Goal: Transaction & Acquisition: Obtain resource

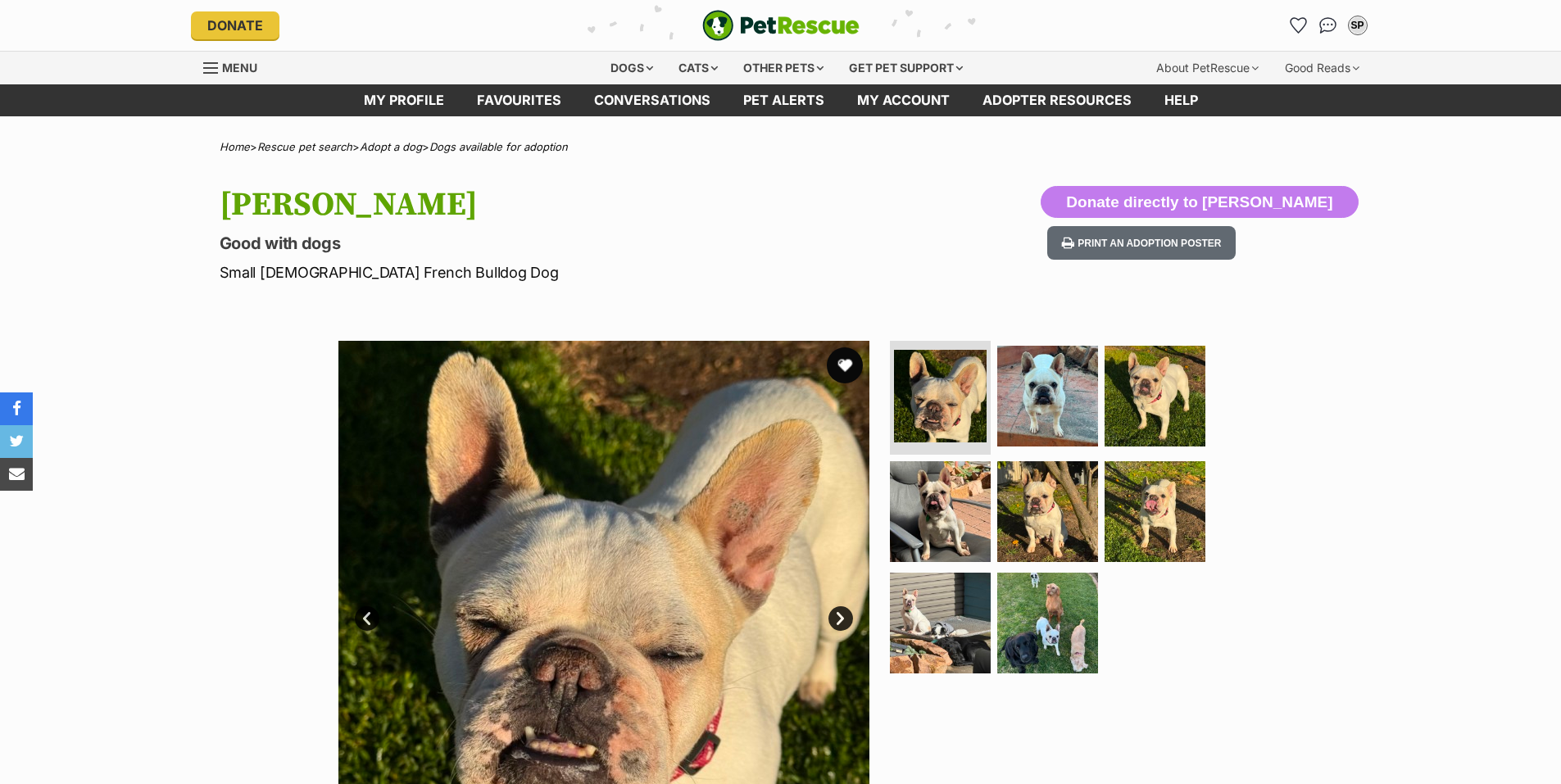
click at [844, 365] on button "favourite" at bounding box center [844, 365] width 36 height 36
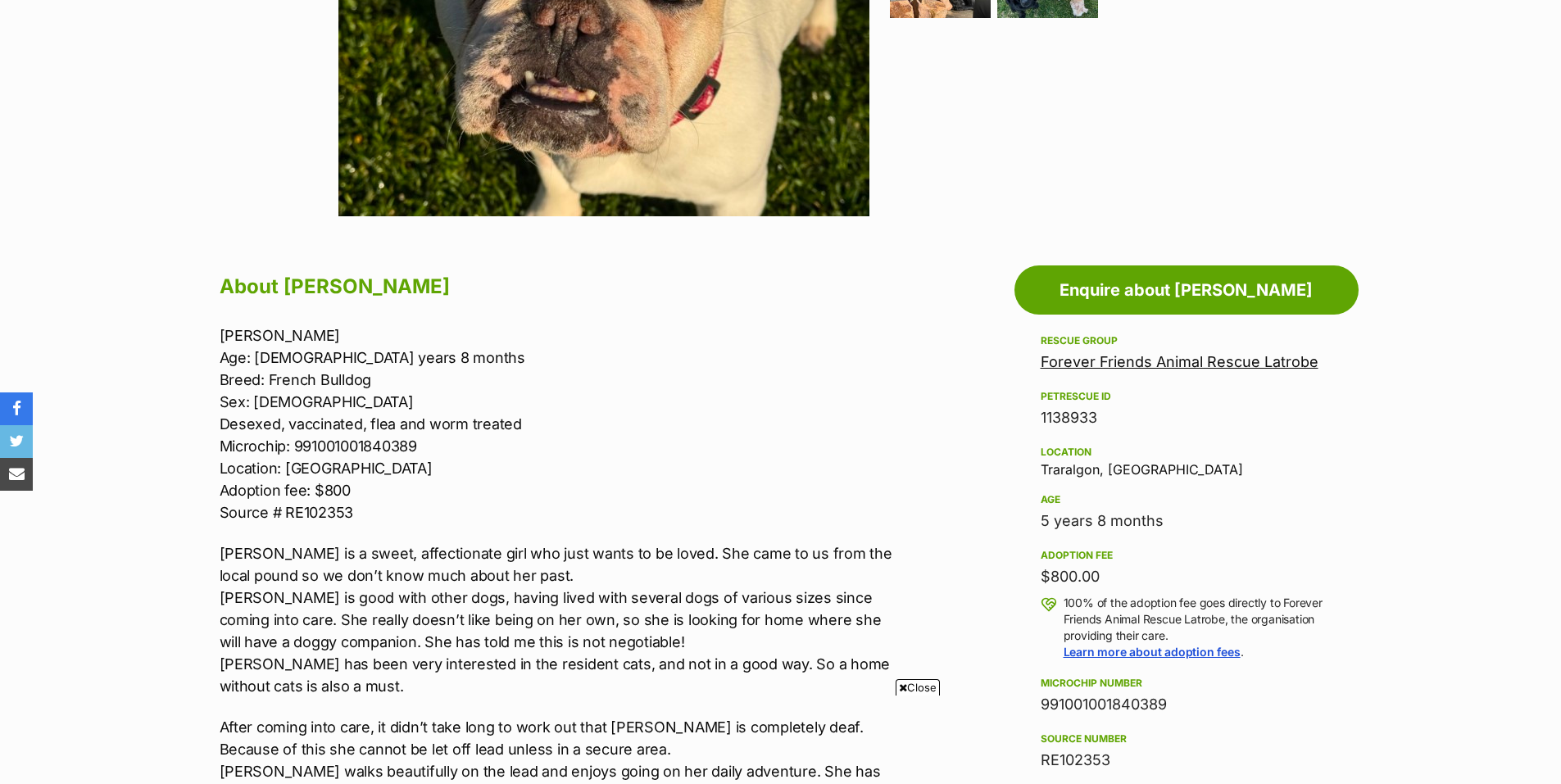
click at [919, 682] on span "Close" at bounding box center [917, 687] width 44 height 17
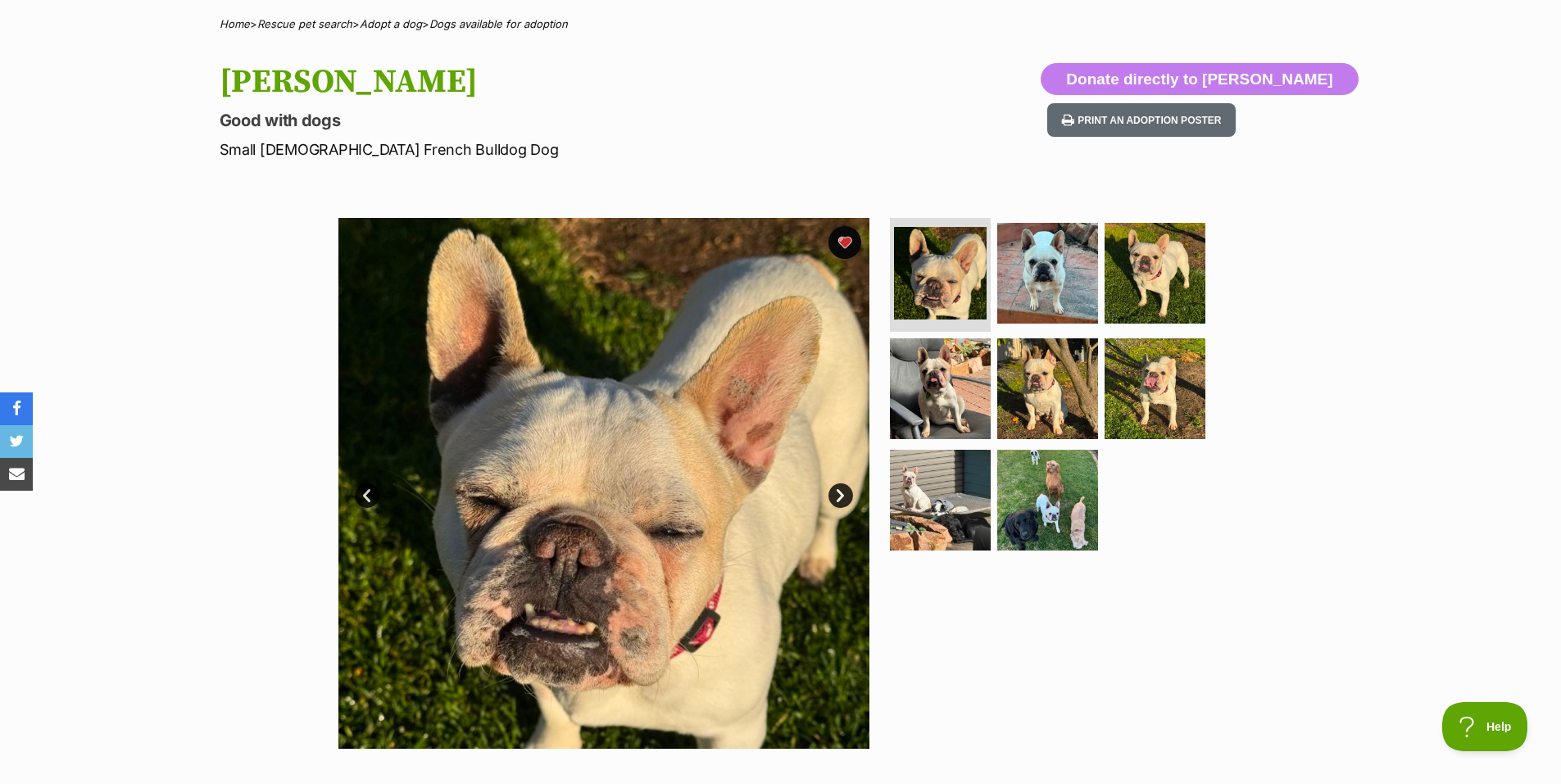
scroll to position [82, 0]
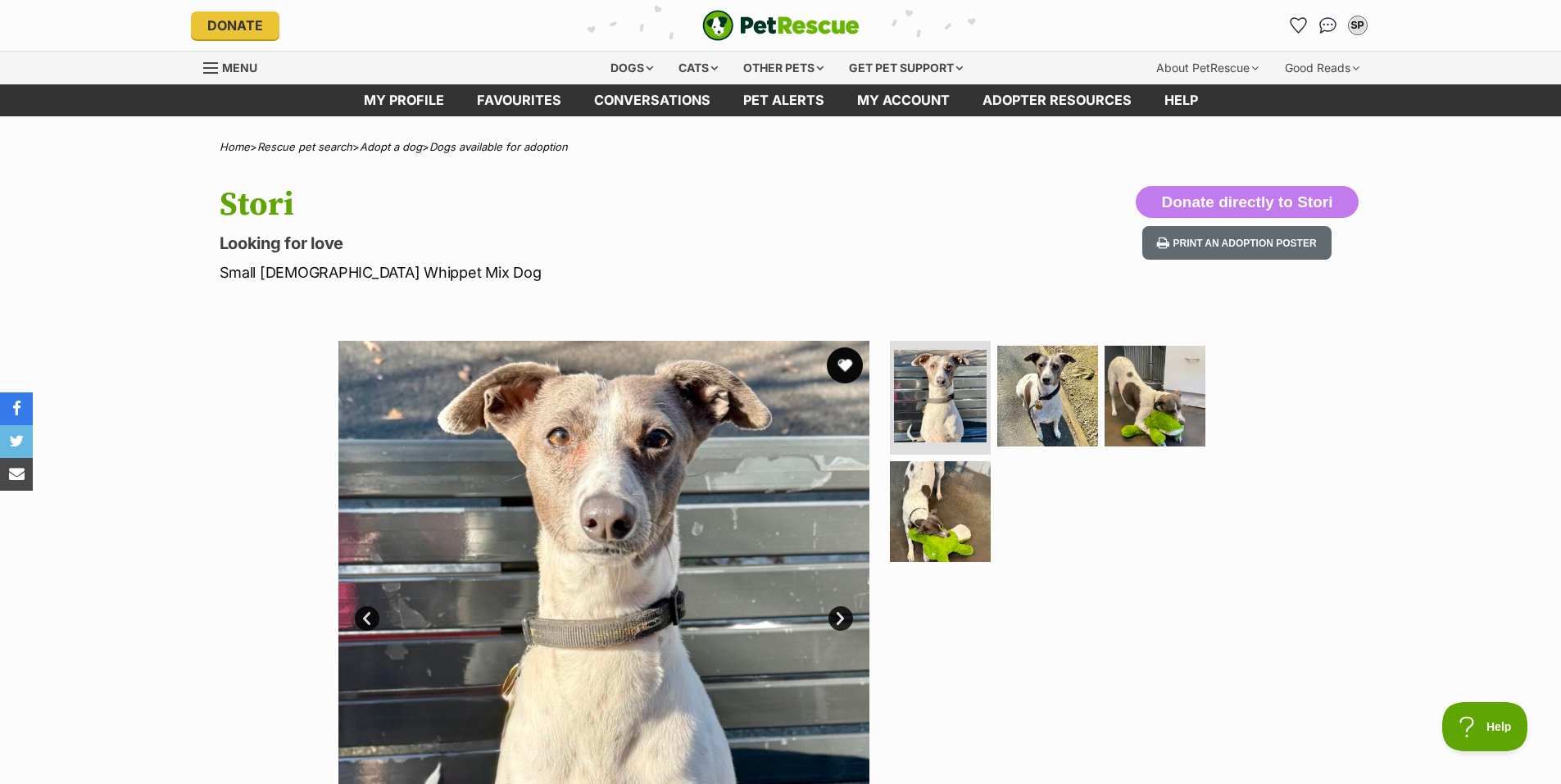
click at [843, 367] on button "favourite" at bounding box center [844, 365] width 36 height 36
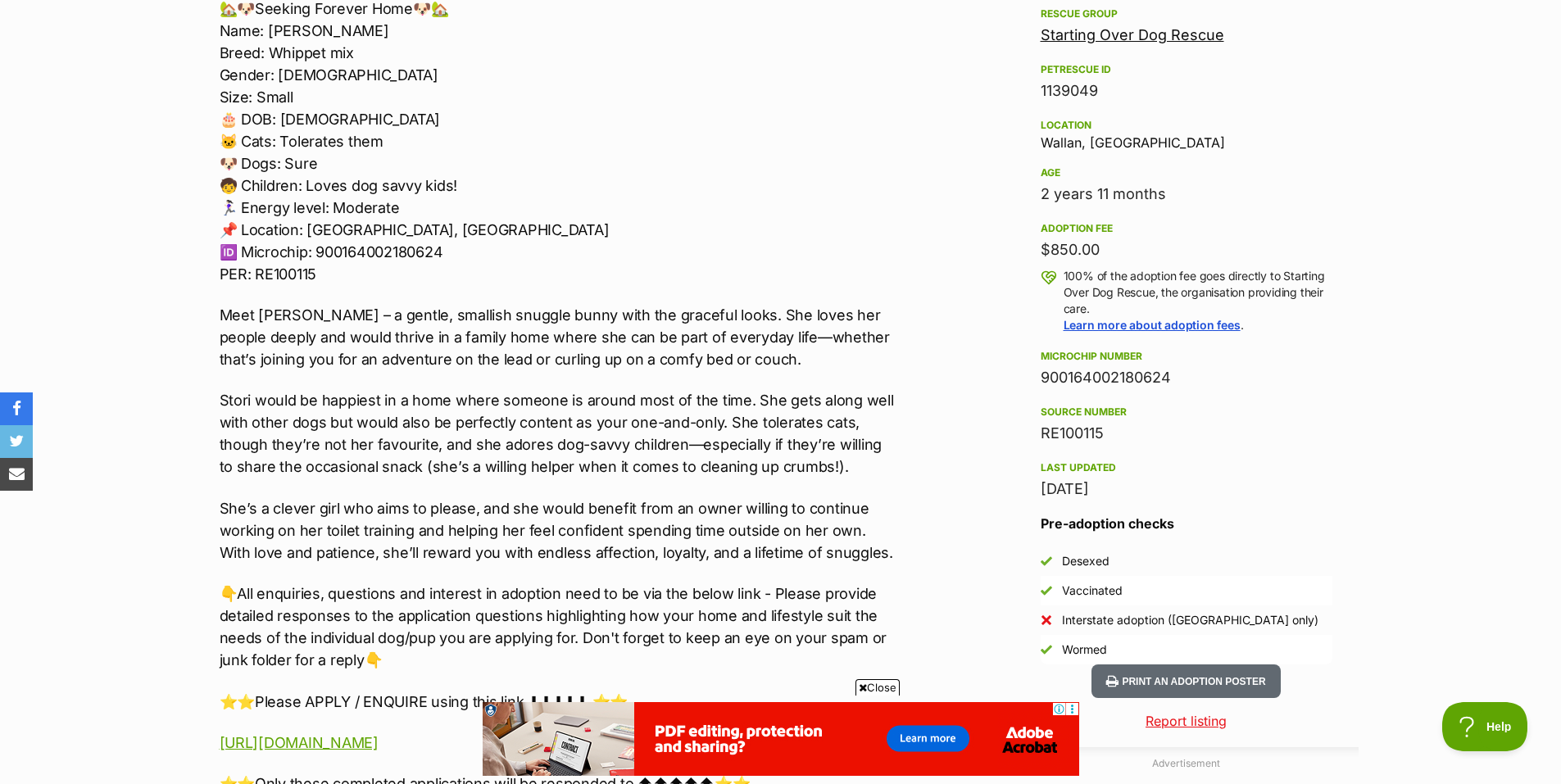
scroll to position [983, 0]
click at [887, 687] on span "Close" at bounding box center [877, 687] width 44 height 17
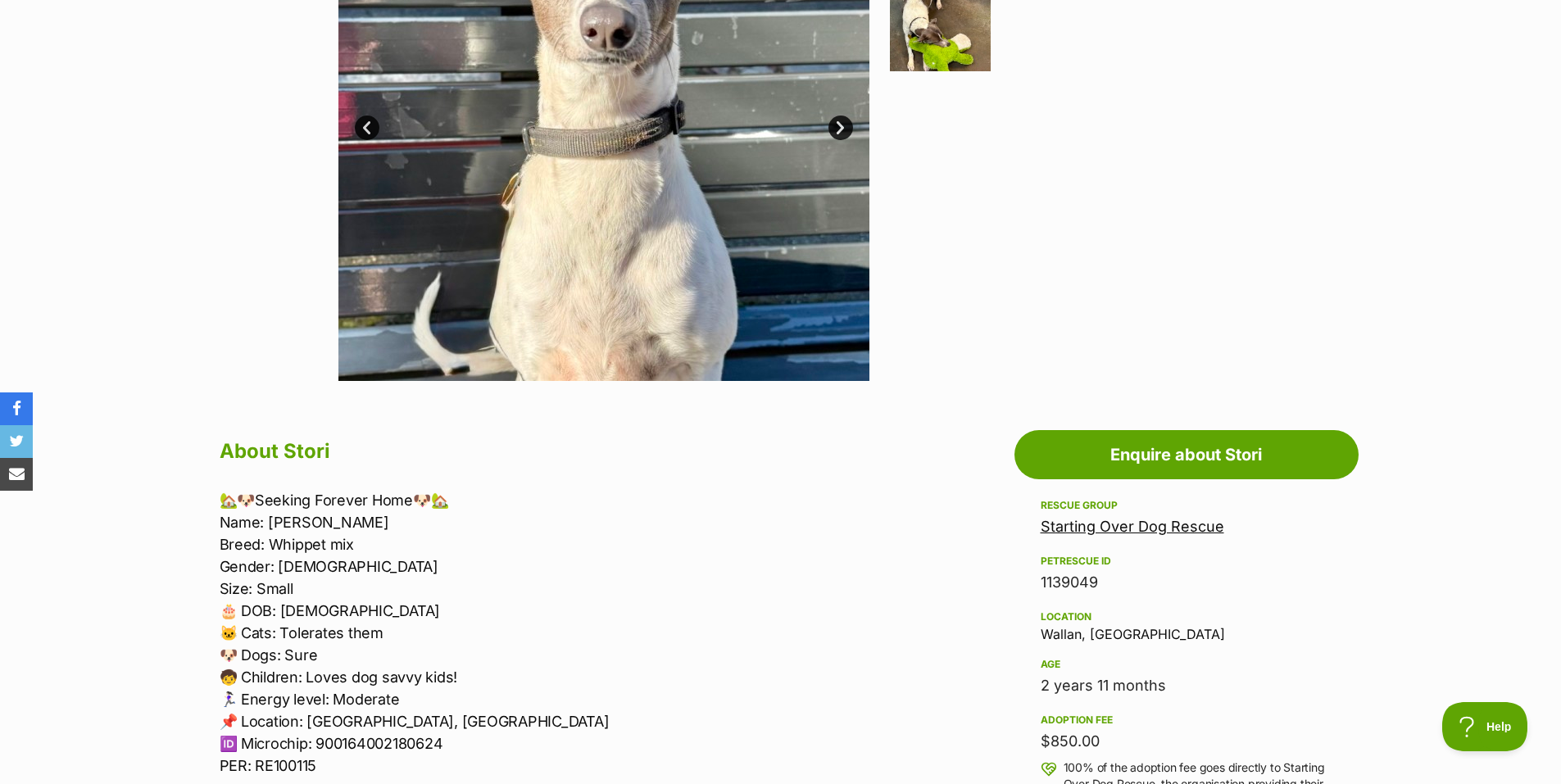
scroll to position [164, 0]
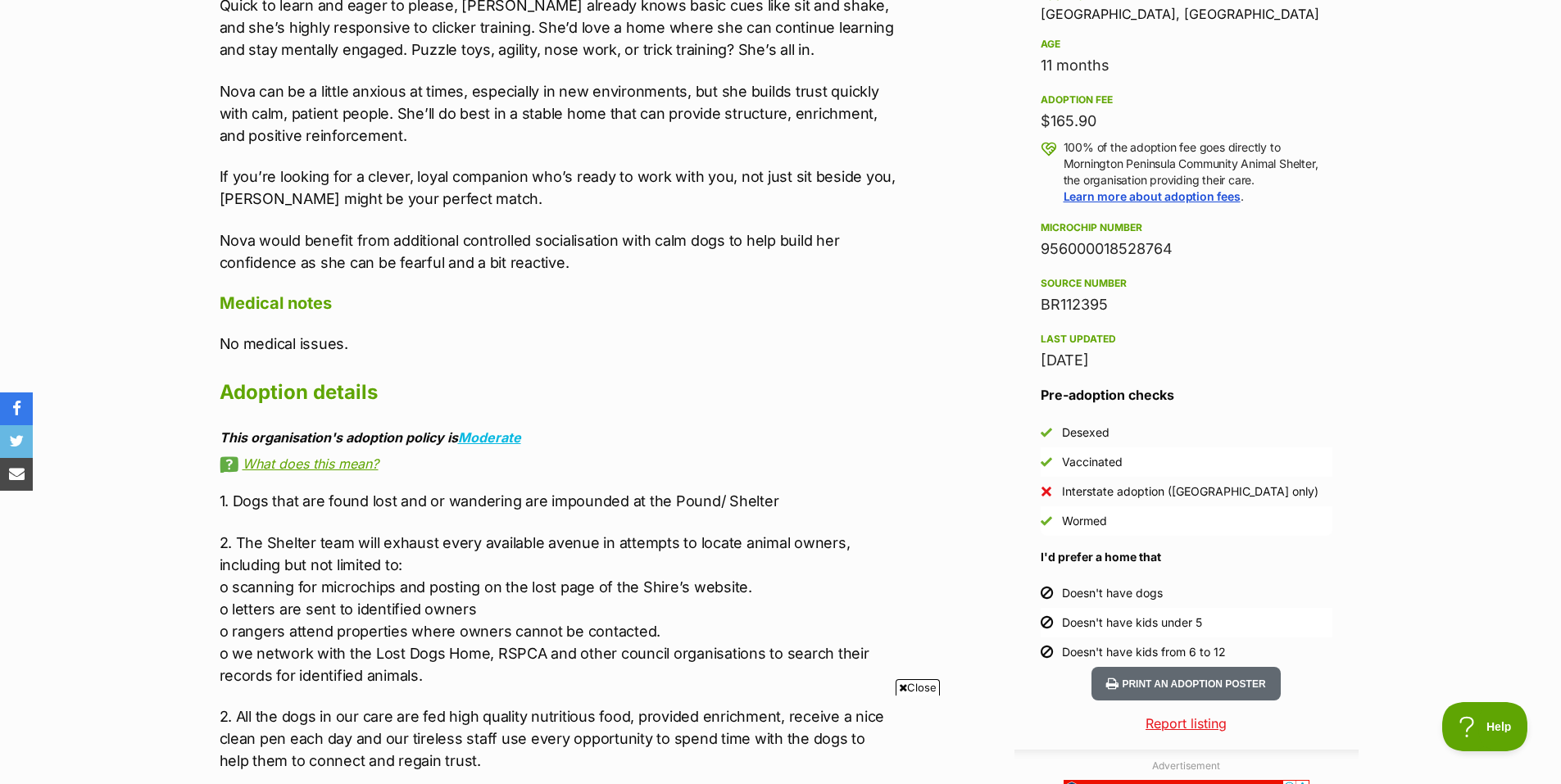
scroll to position [1147, 0]
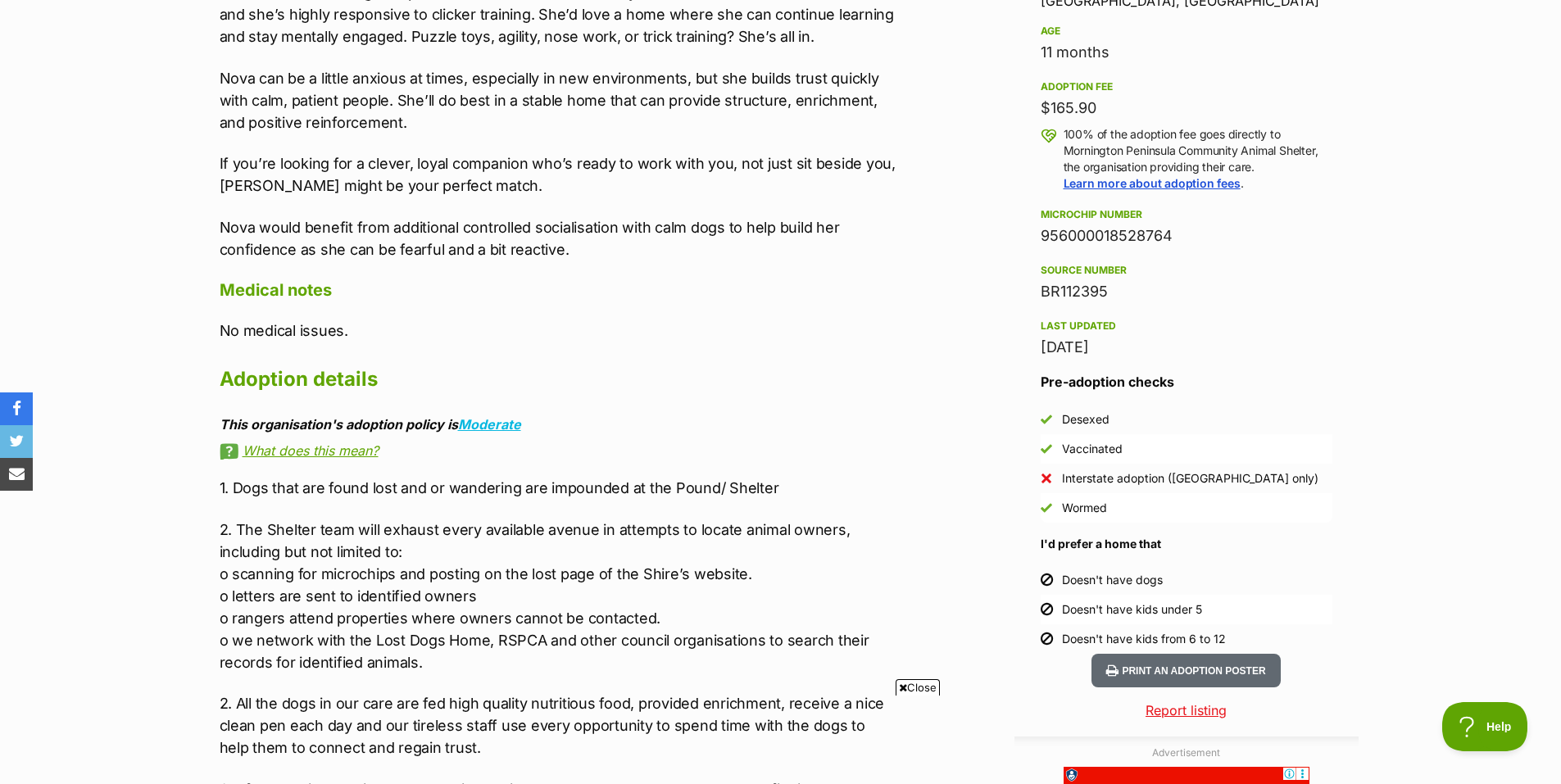
click at [926, 688] on span "Close" at bounding box center [917, 687] width 44 height 17
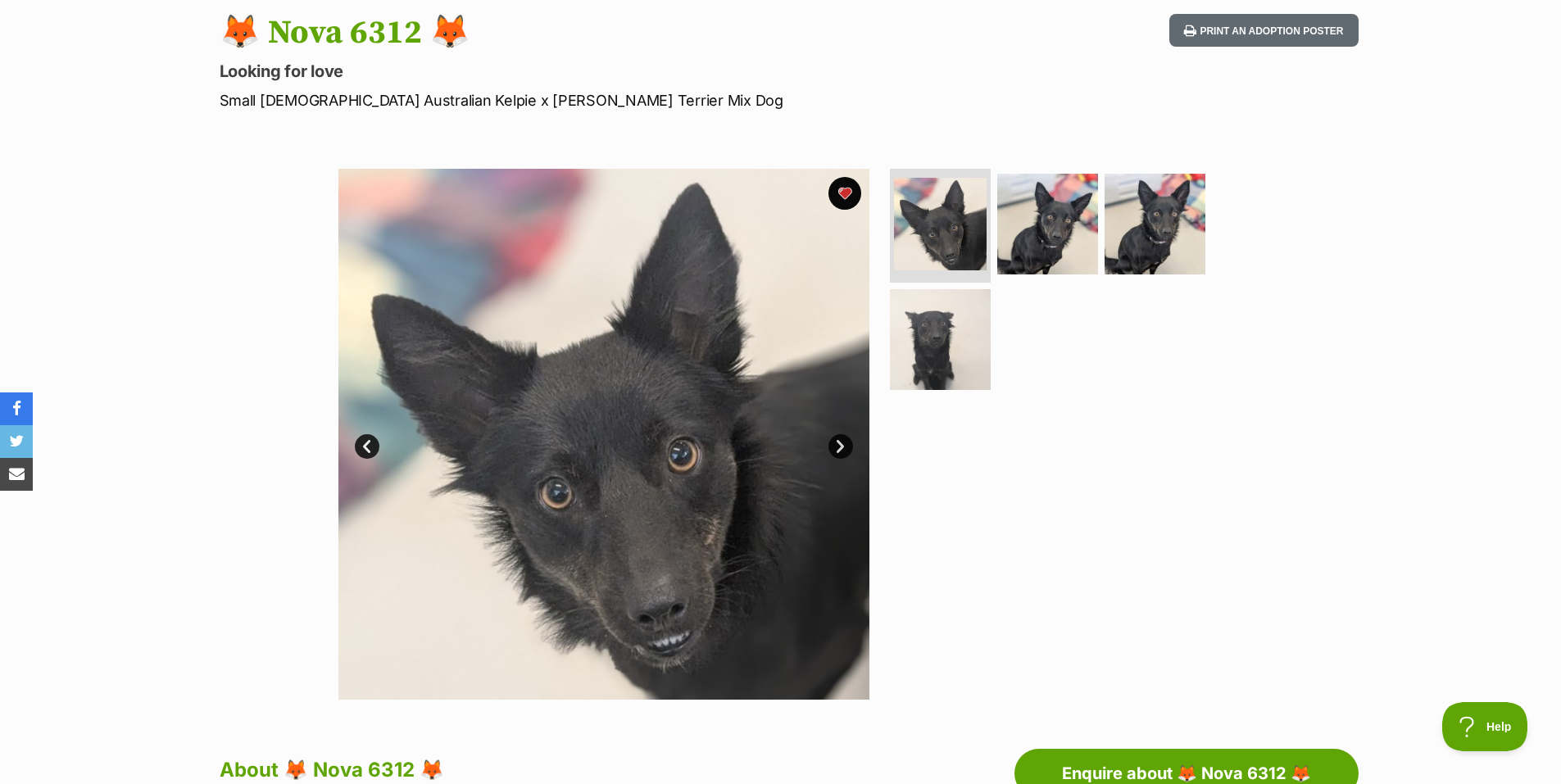
scroll to position [164, 0]
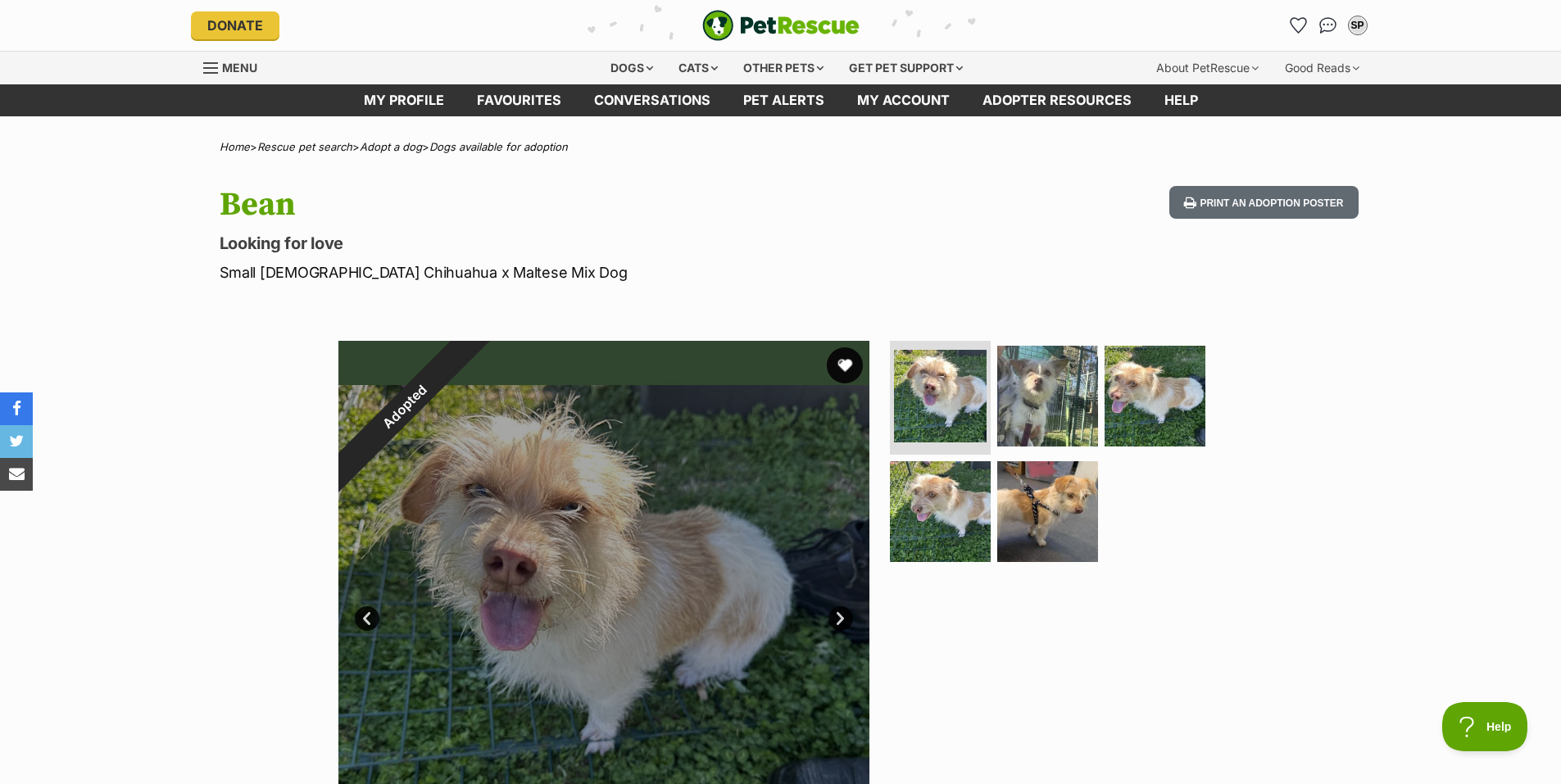
click at [846, 364] on button "favourite" at bounding box center [844, 365] width 36 height 36
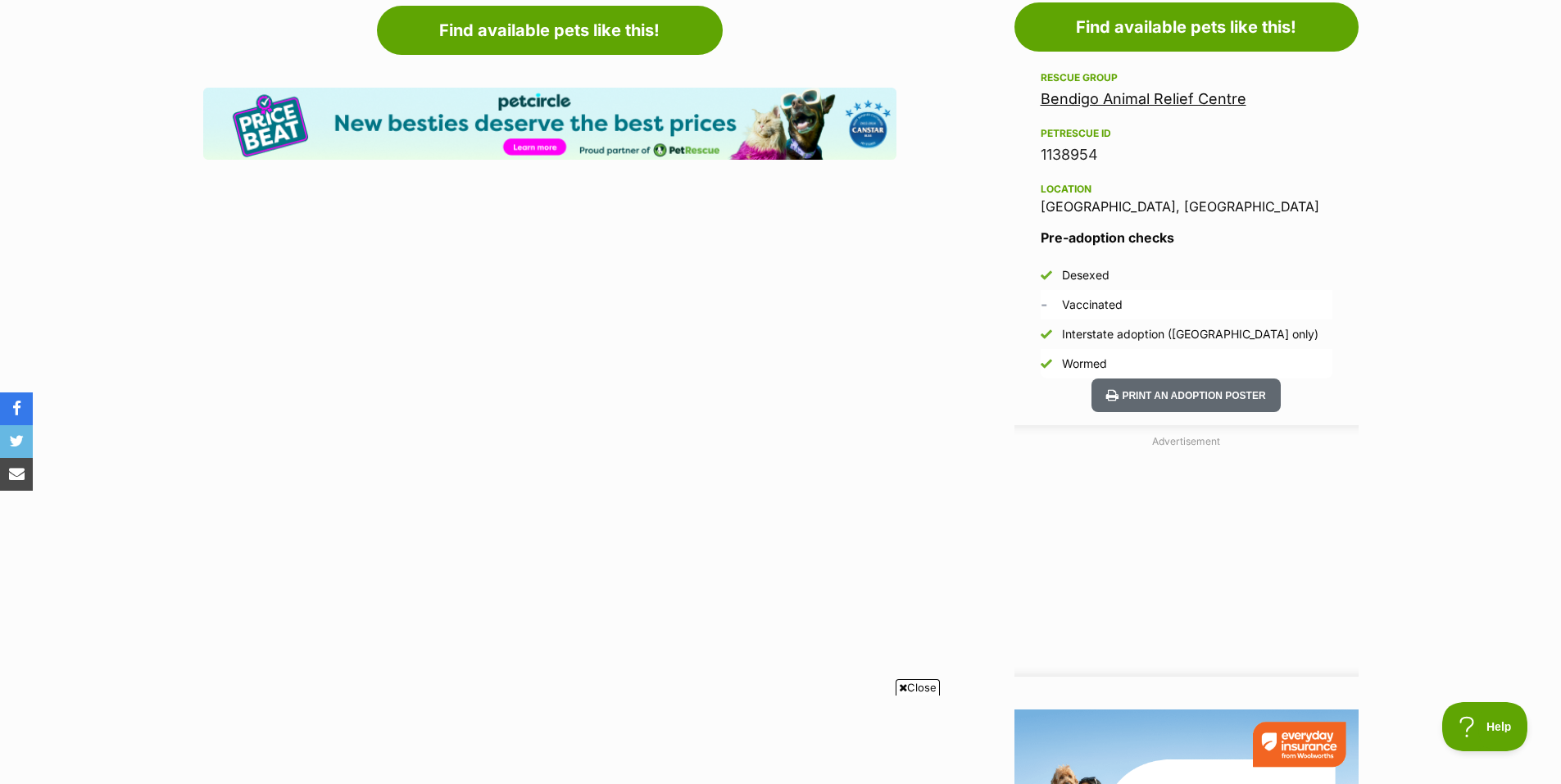
scroll to position [1064, 0]
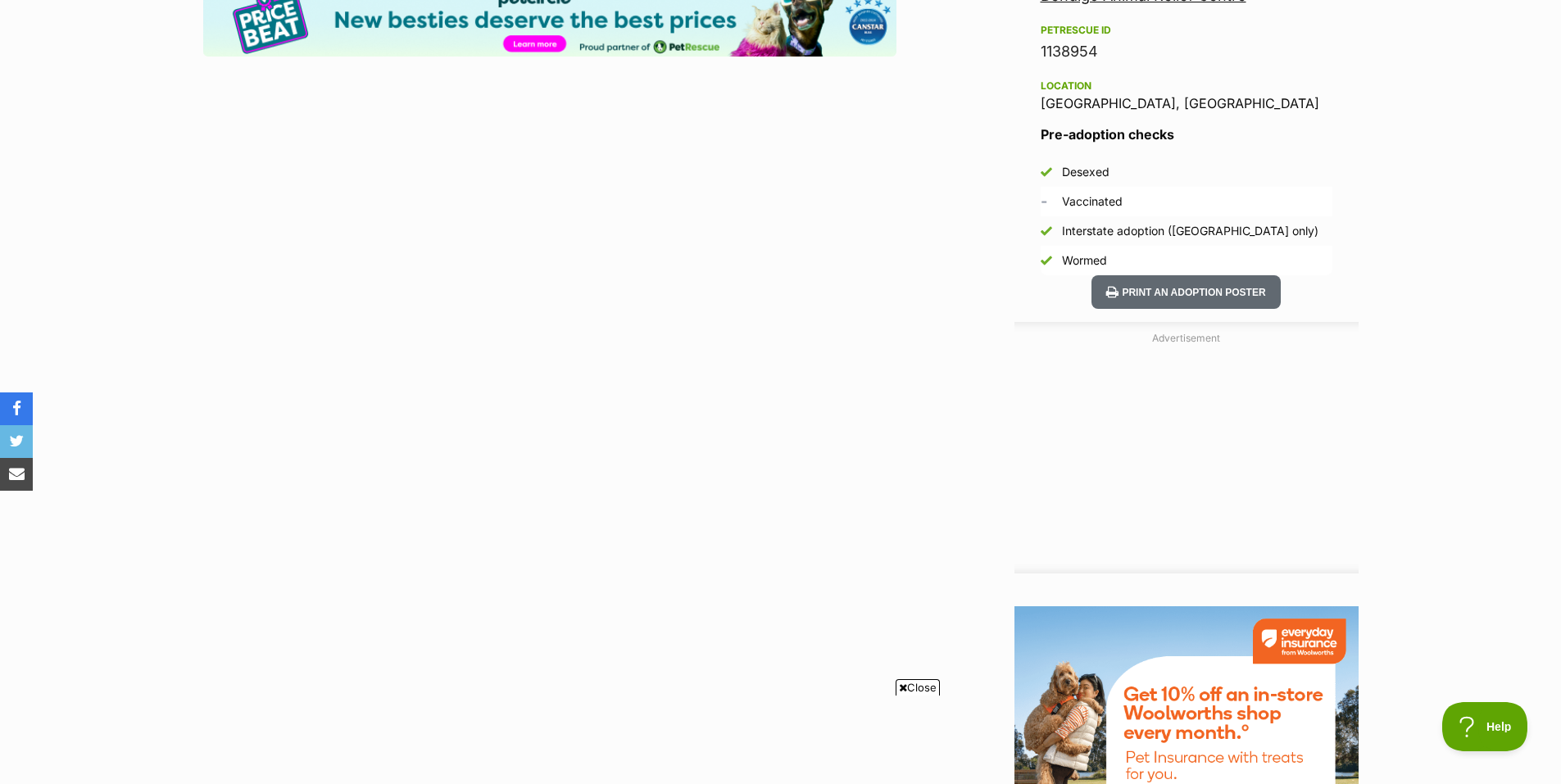
click at [919, 687] on span "Close" at bounding box center [917, 687] width 44 height 17
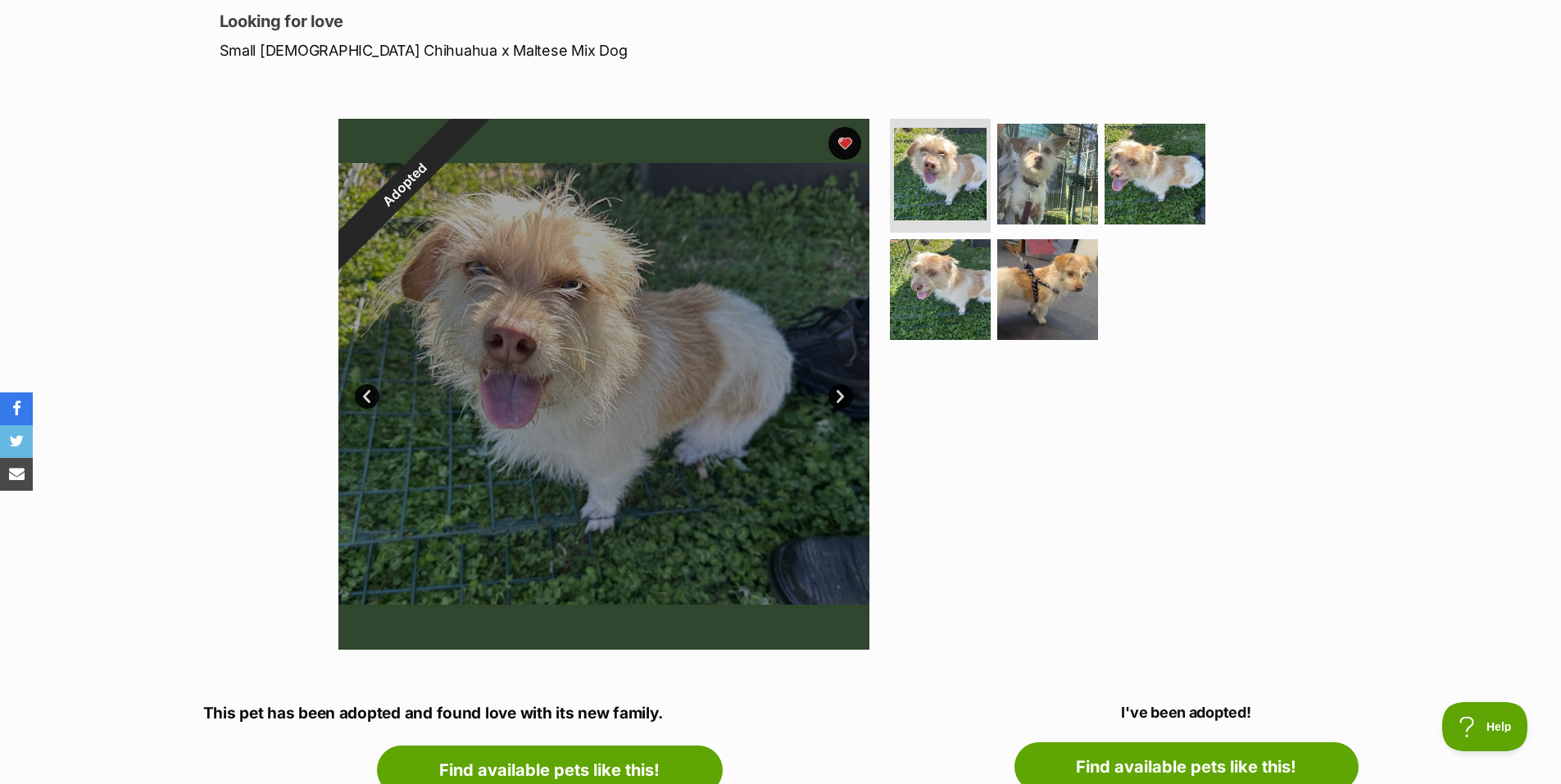
scroll to position [246, 0]
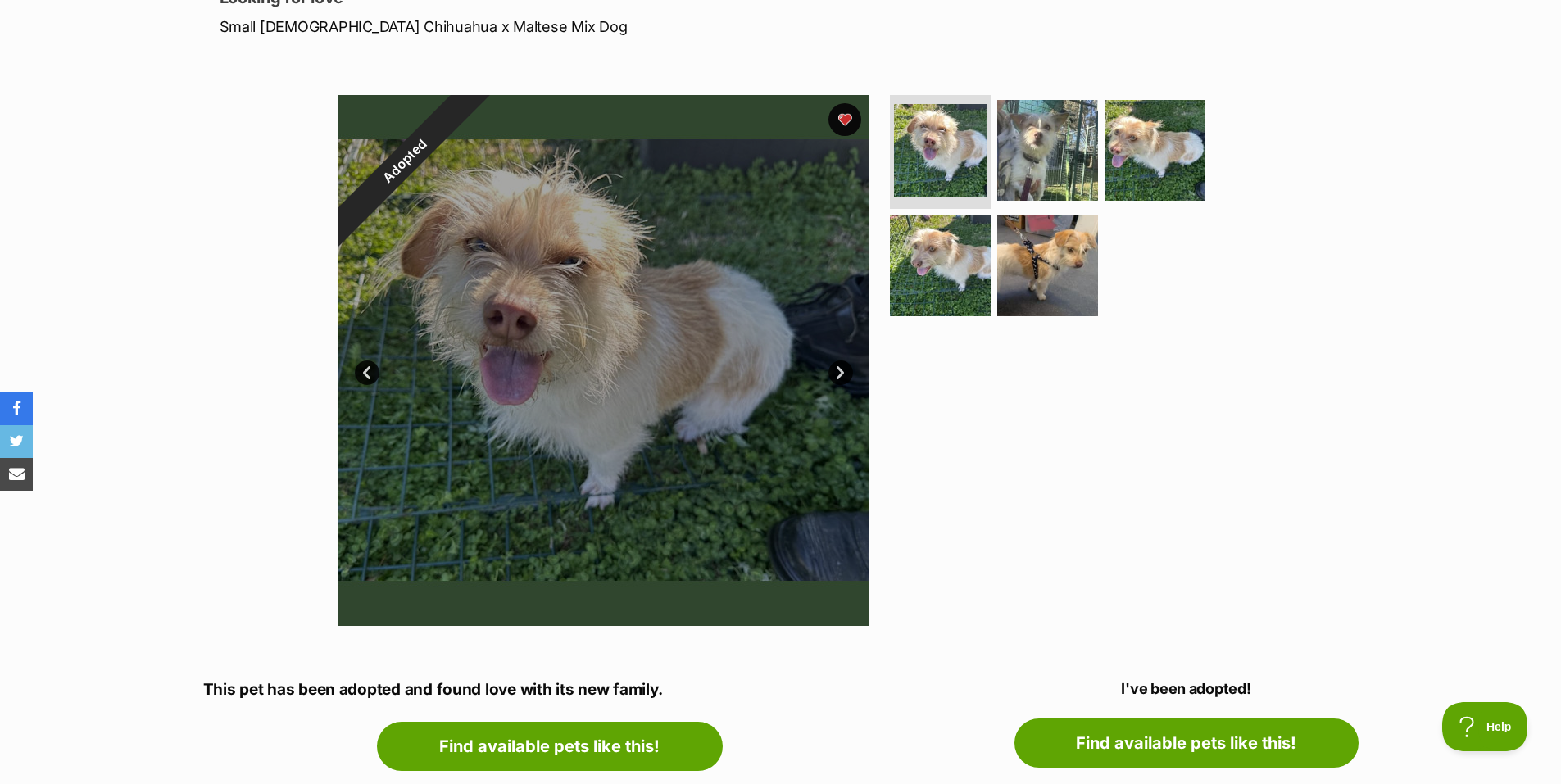
click at [838, 374] on link "Next" at bounding box center [841, 373] width 25 height 25
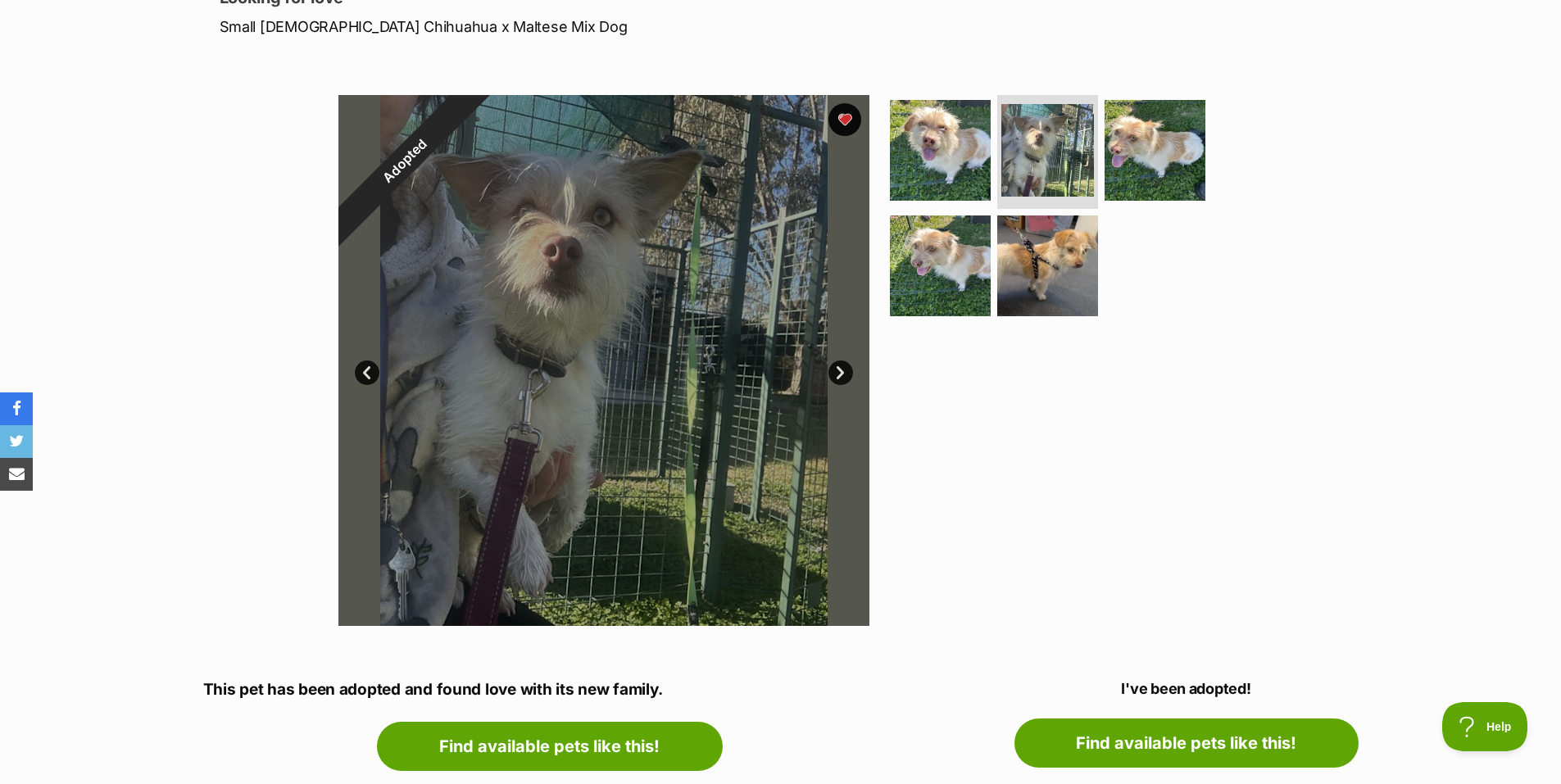
click at [838, 374] on link "Next" at bounding box center [841, 373] width 25 height 25
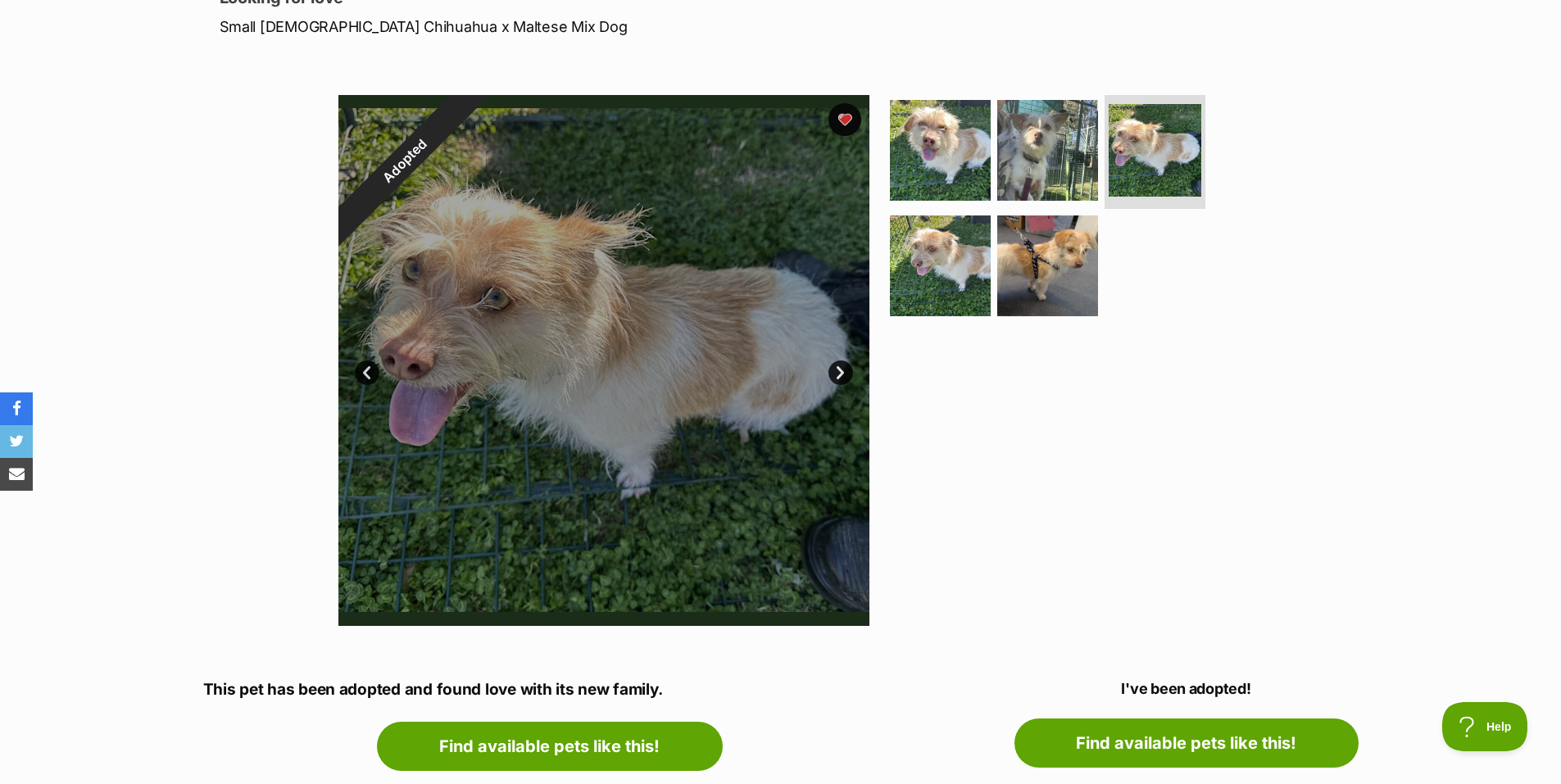
click at [838, 374] on link "Next" at bounding box center [841, 373] width 25 height 25
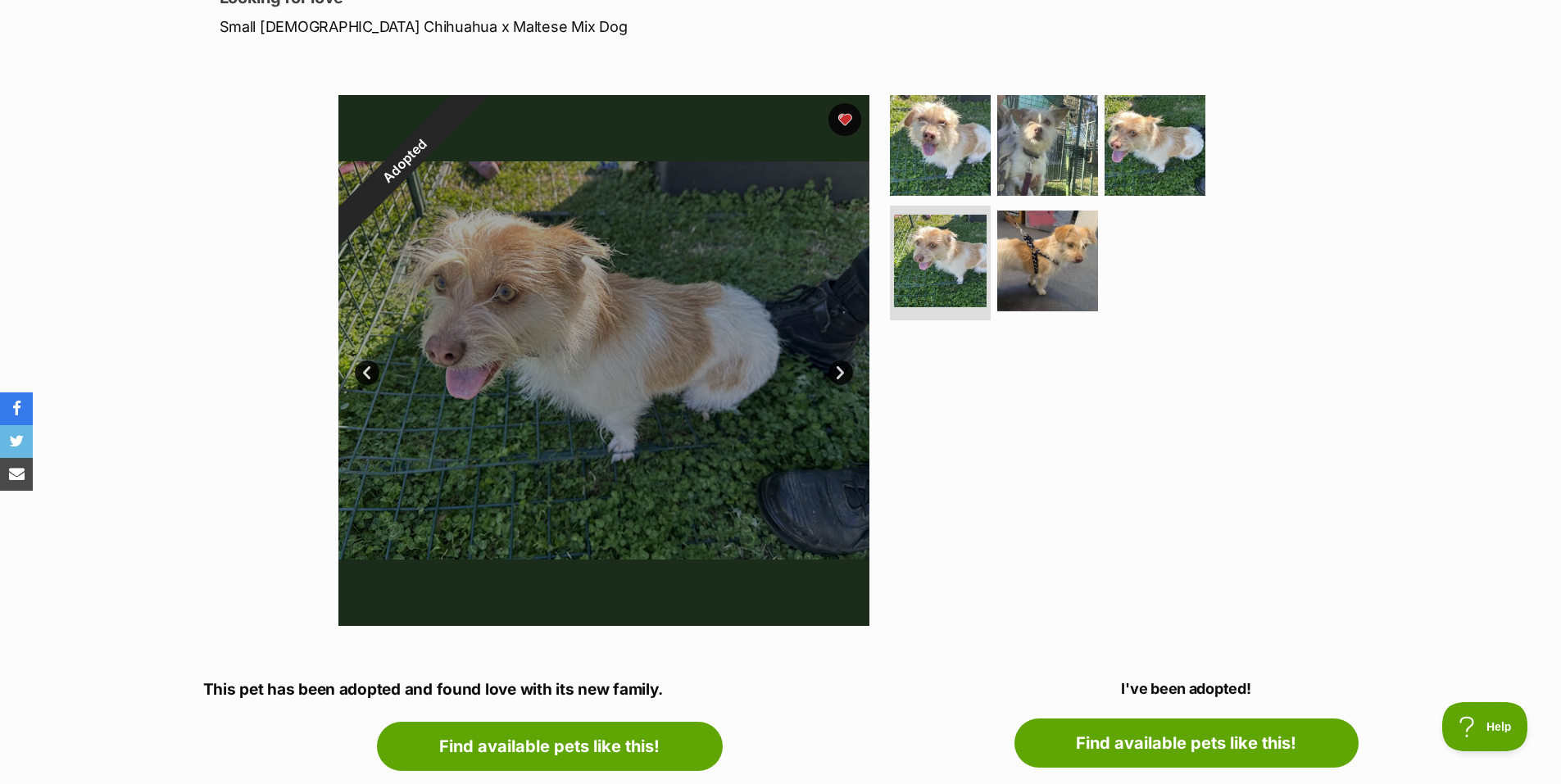
click at [838, 374] on link "Next" at bounding box center [841, 373] width 25 height 25
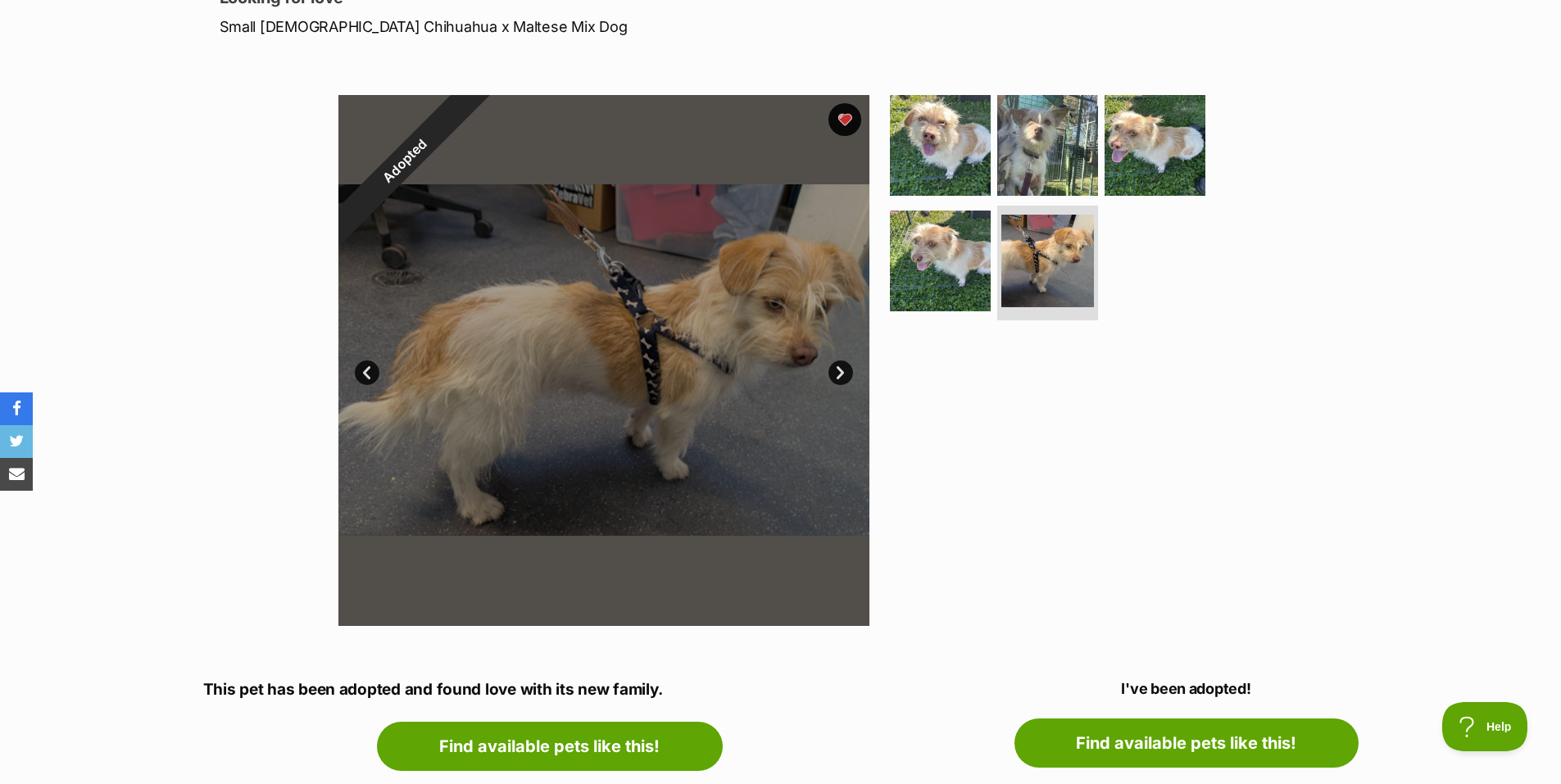
click at [838, 374] on link "Next" at bounding box center [841, 373] width 25 height 25
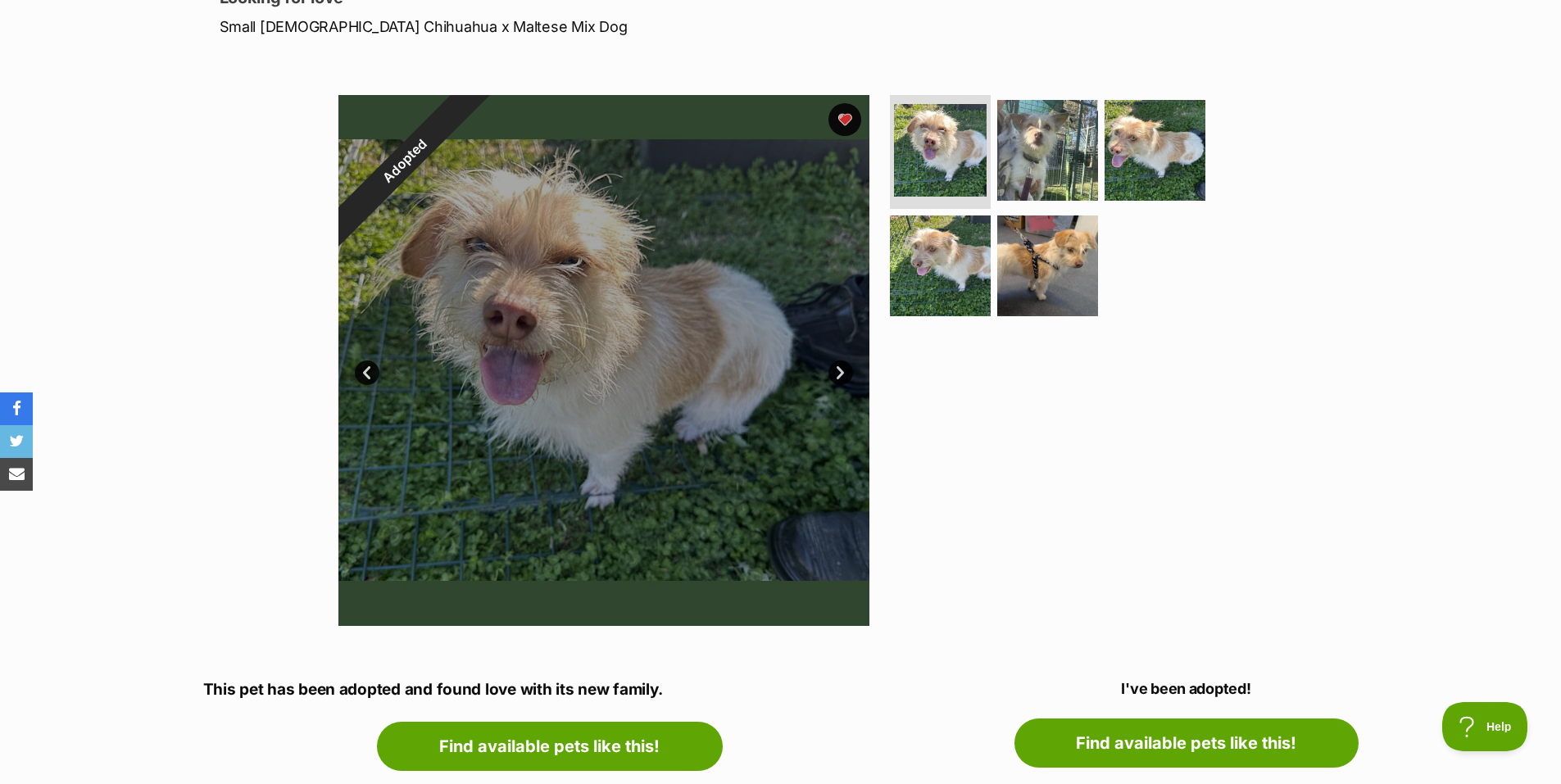
click at [838, 374] on link "Next" at bounding box center [841, 373] width 25 height 25
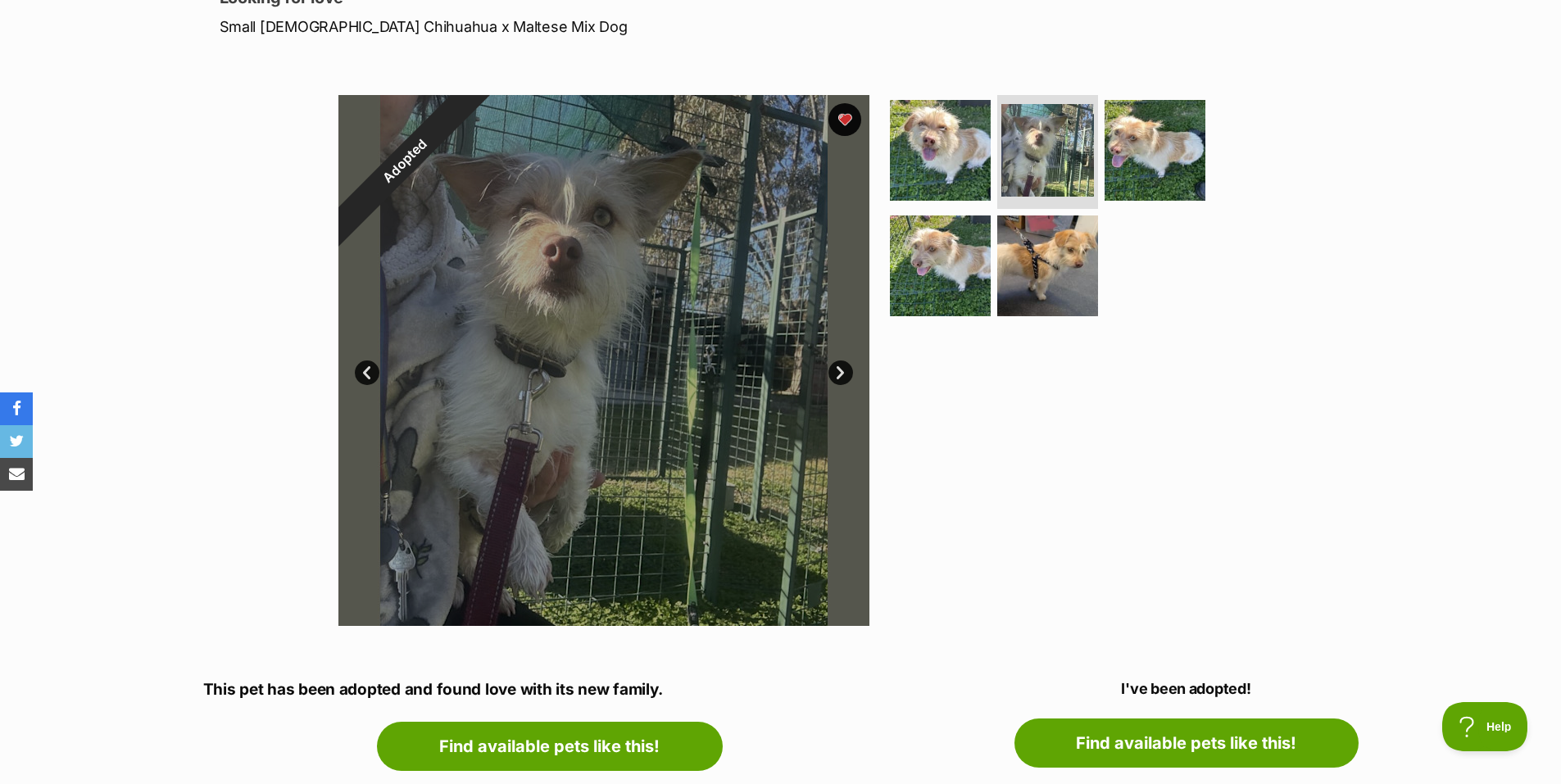
click at [838, 374] on link "Next" at bounding box center [841, 373] width 25 height 25
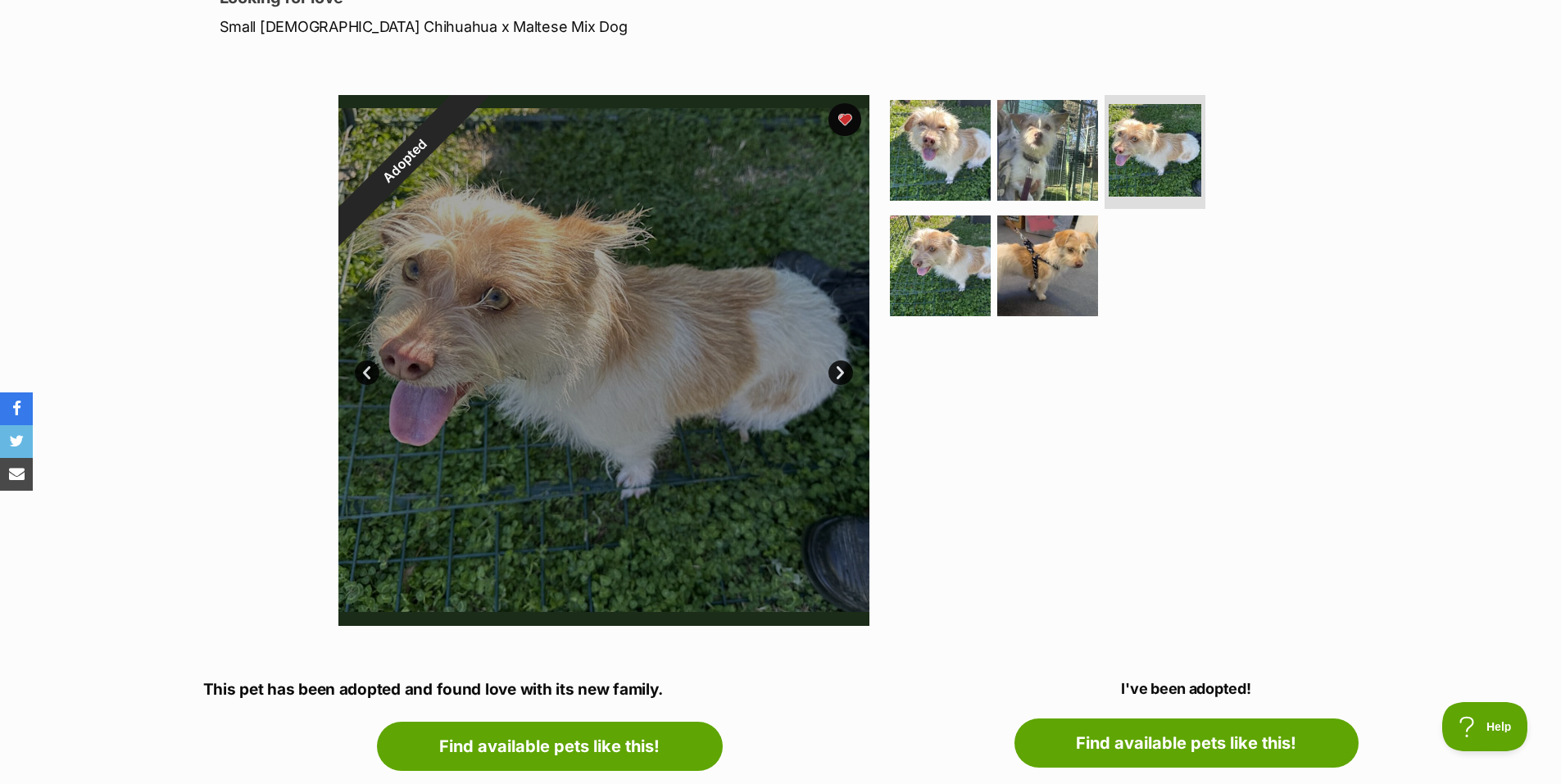
click at [838, 374] on link "Next" at bounding box center [841, 373] width 25 height 25
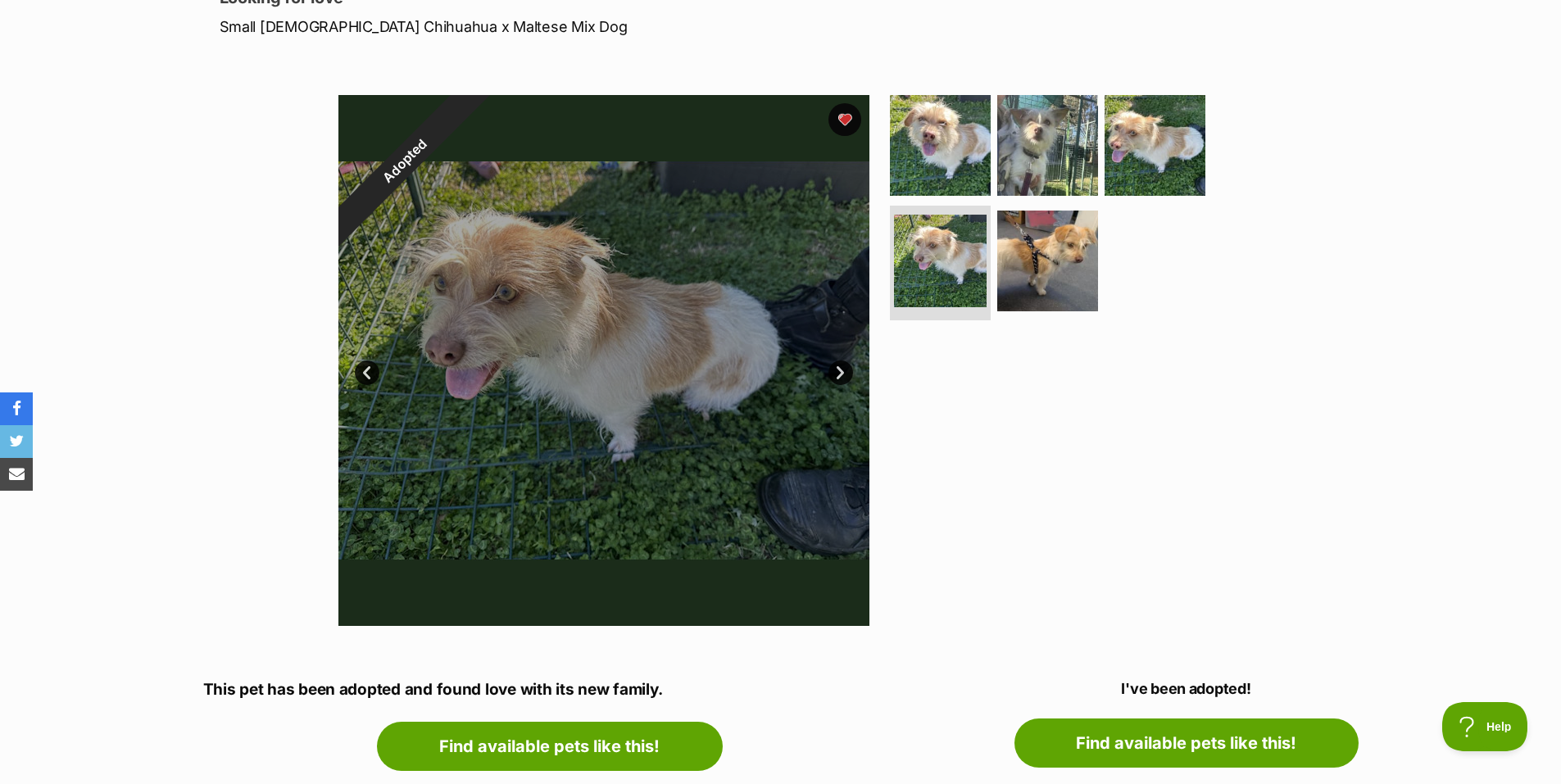
click at [838, 374] on link "Next" at bounding box center [841, 373] width 25 height 25
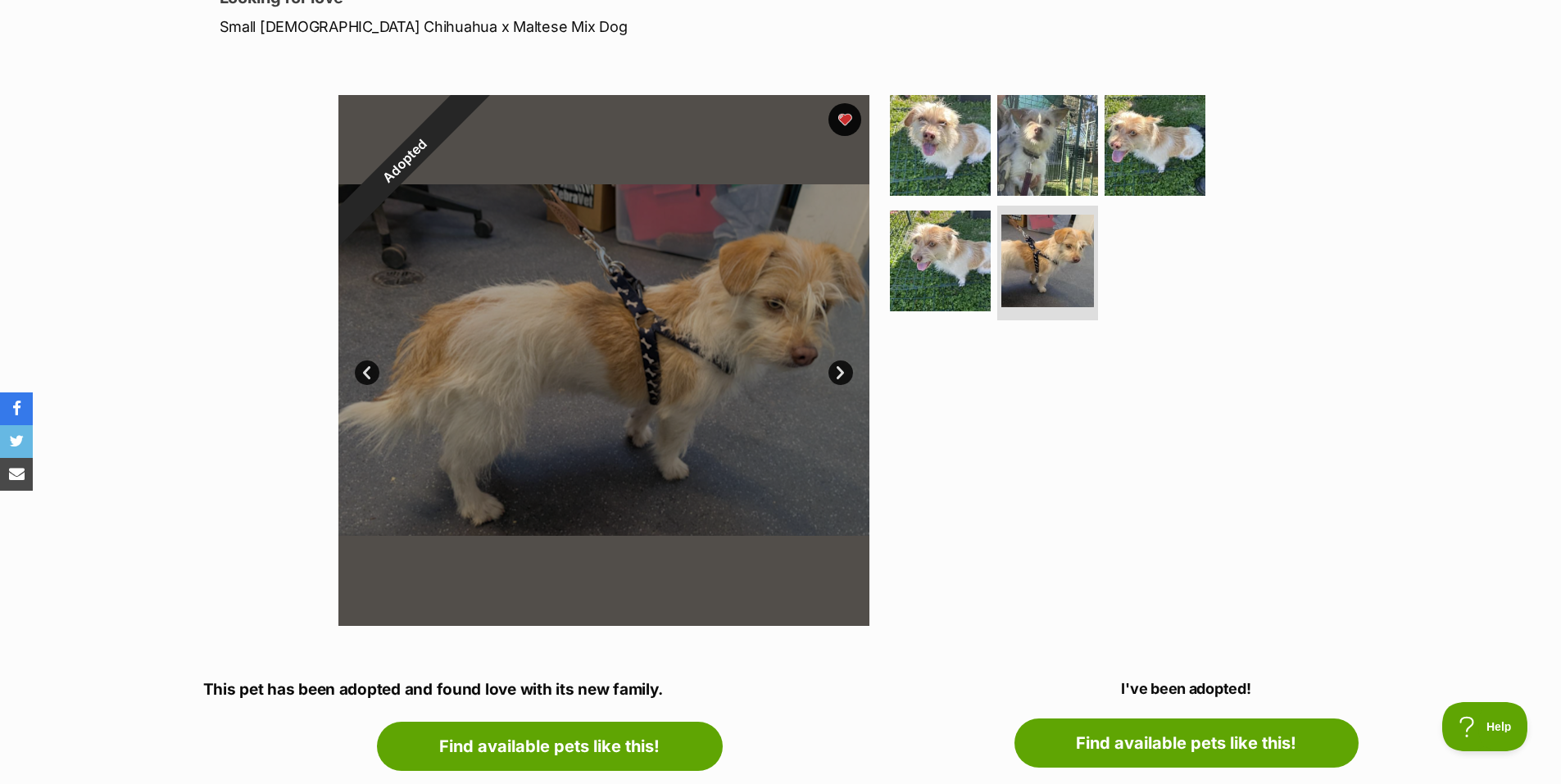
click at [838, 374] on link "Next" at bounding box center [841, 373] width 25 height 25
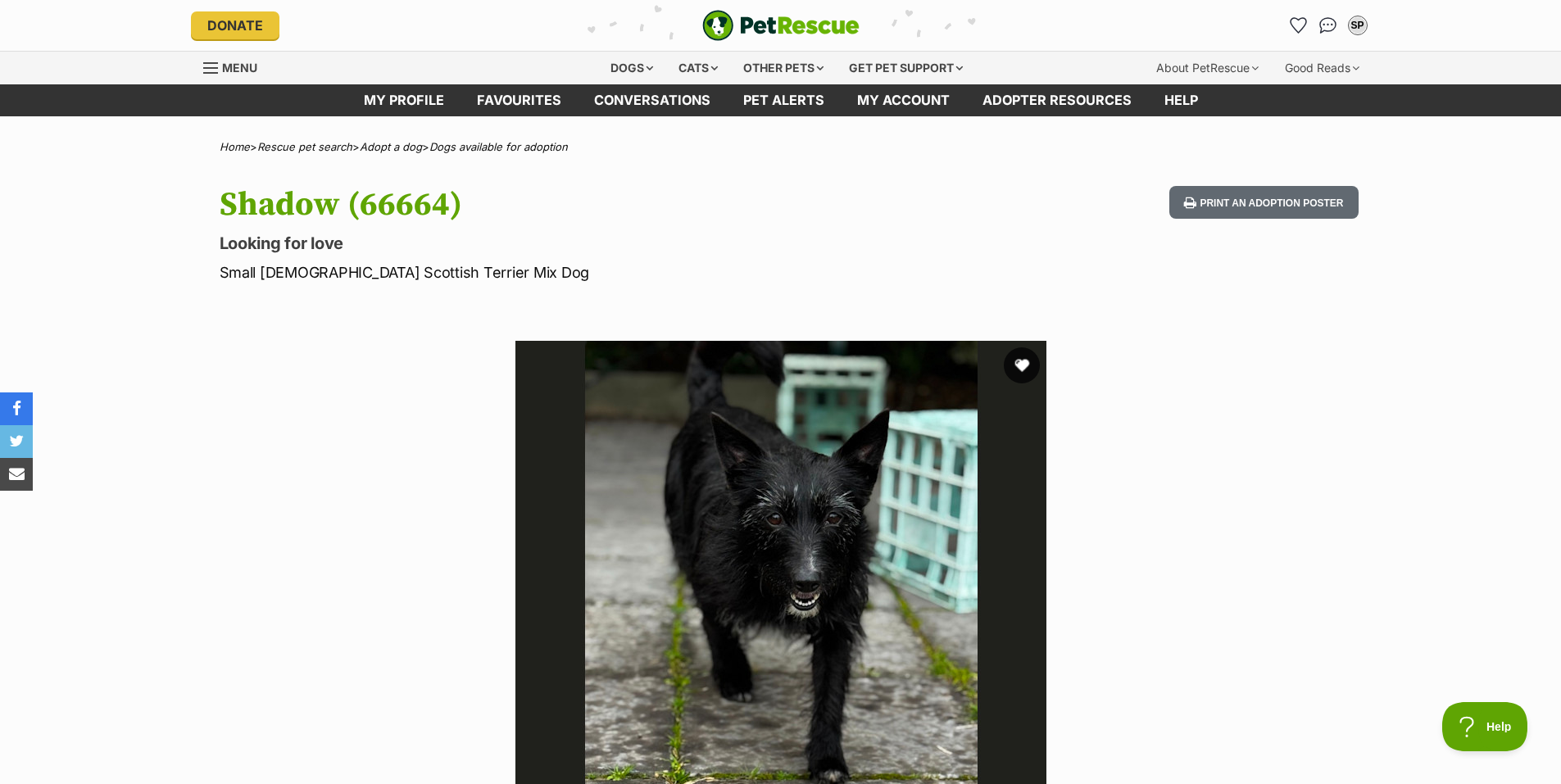
click at [1022, 360] on button "favourite" at bounding box center [1022, 365] width 36 height 36
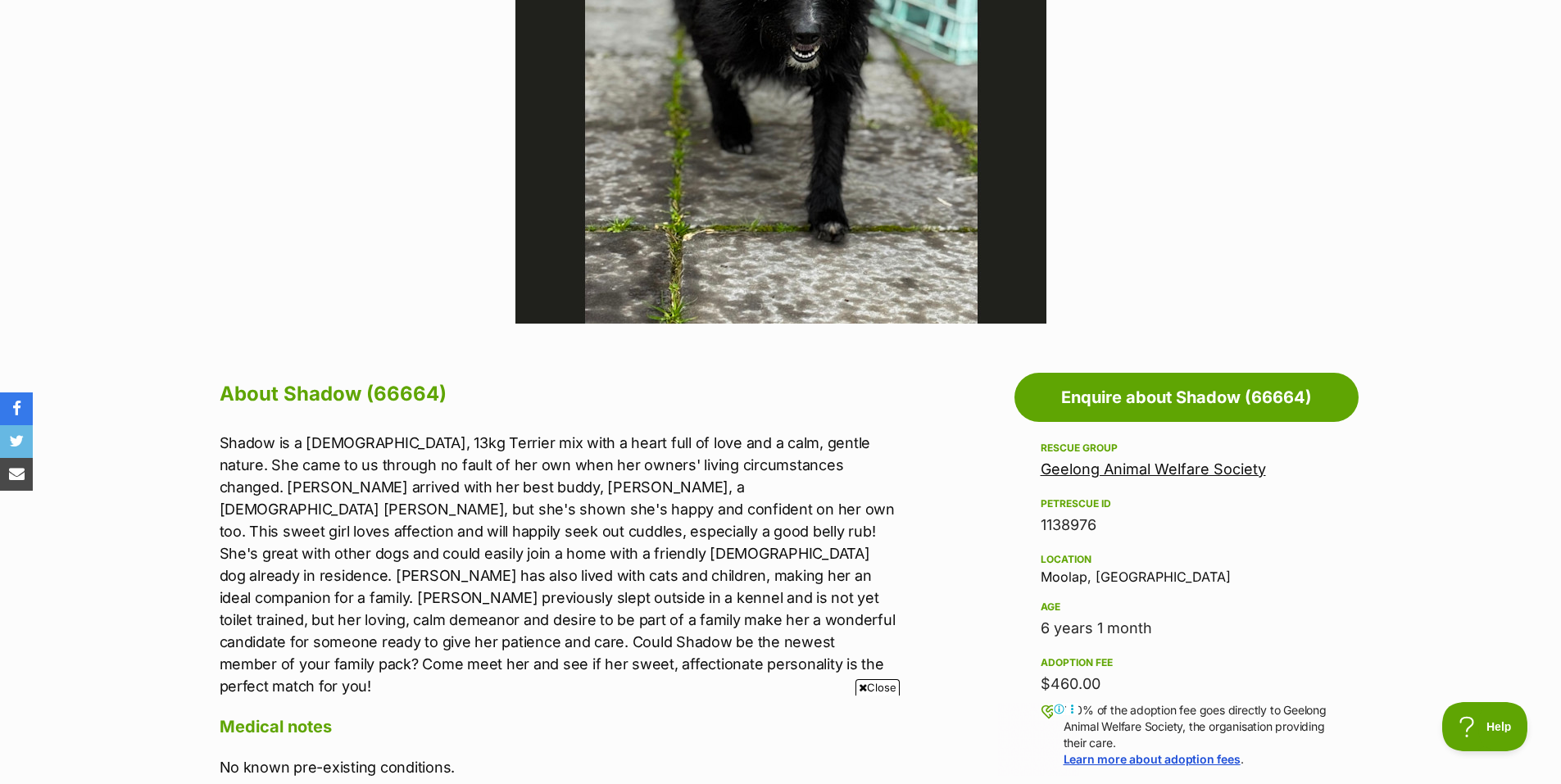
scroll to position [655, 0]
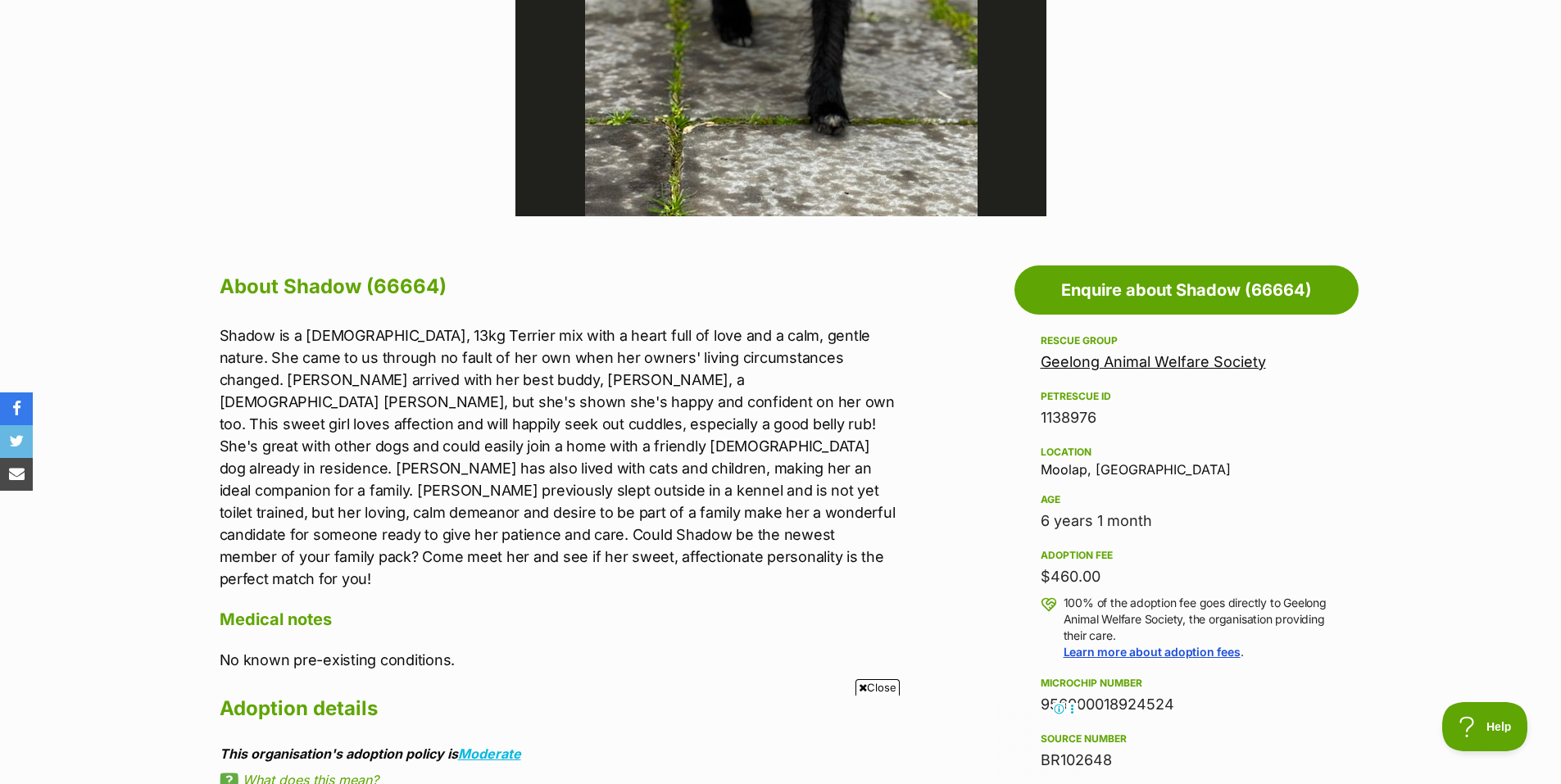
click at [881, 685] on span "Close" at bounding box center [877, 687] width 44 height 17
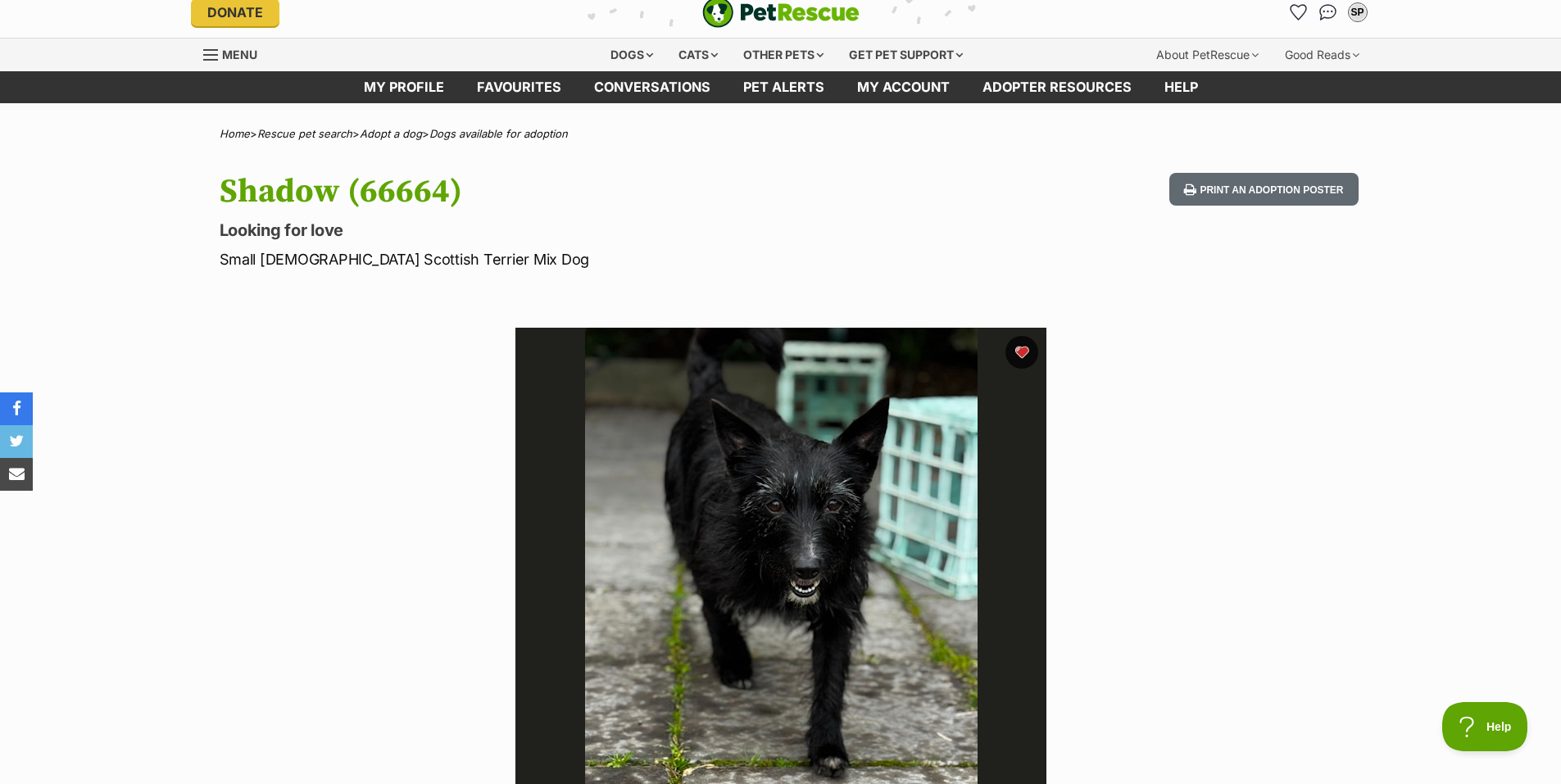
scroll to position [0, 0]
